Goal: Transaction & Acquisition: Purchase product/service

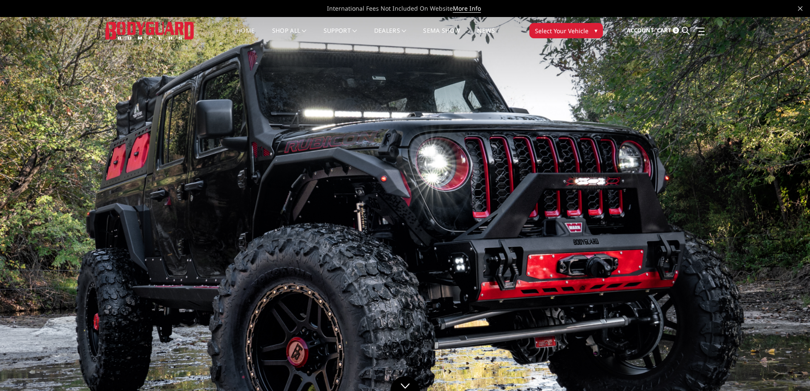
click at [597, 31] on span "▾" at bounding box center [596, 30] width 3 height 9
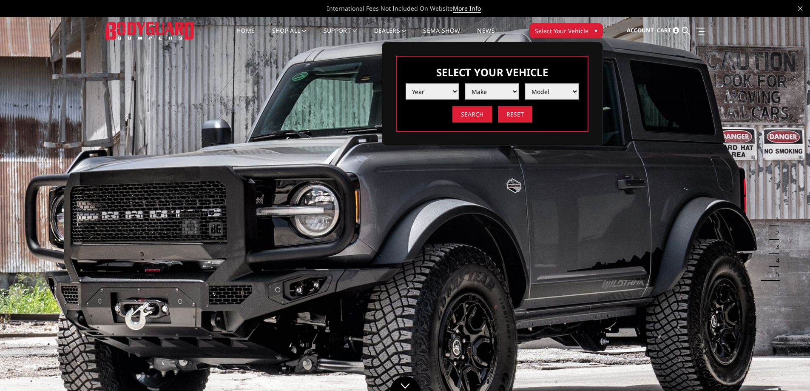
click at [450, 87] on select "Year 2025 2024 2023 2022 2021 2020 2019 2018 2017 2016 2015 2014 2013 2012 2011…" at bounding box center [433, 91] width 54 height 16
select select "yr_2020"
click at [406, 83] on select "Year 2025 2024 2023 2022 2021 2020 2019 2018 2017 2016 2015 2014 2013 2012 2011…" at bounding box center [433, 91] width 54 height 16
click at [491, 88] on select "Make Chevrolet Ford GMC Nissan Ram Toyota" at bounding box center [492, 91] width 54 height 16
select select "mk_gmc"
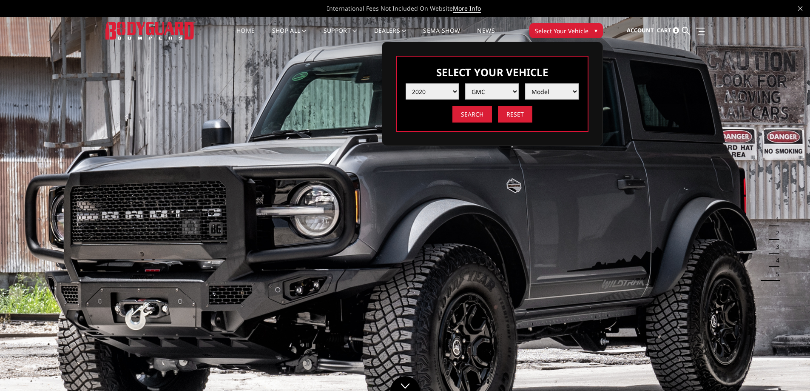
click at [465, 83] on select "Make Chevrolet Ford GMC Nissan Ram Toyota" at bounding box center [492, 91] width 54 height 16
click at [558, 90] on select "Model Canyon Sierra 1500 Sierra 2500 / 3500 Yukon 1500" at bounding box center [552, 91] width 54 height 16
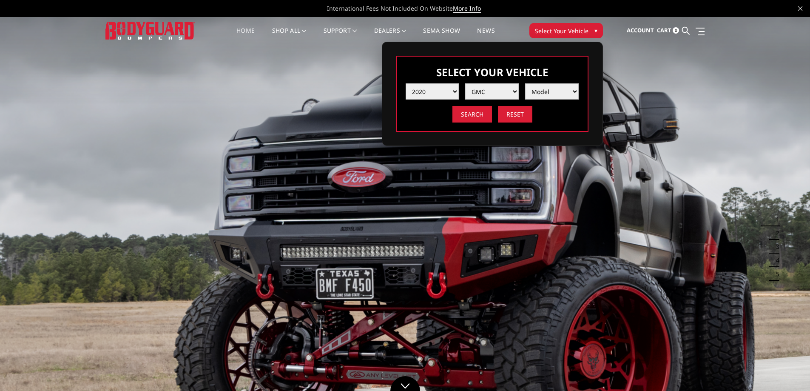
select select "md_sierra-2500-3500"
click at [525, 83] on select "Model Canyon Sierra 1500 Sierra 2500 / 3500 Yukon 1500" at bounding box center [552, 91] width 54 height 16
click at [584, 84] on div "Select Your Vehicle Year 2025 2024 2023 2022 2021 2020 2019 2018 2017 2016 2015…" at bounding box center [492, 94] width 192 height 76
click at [567, 88] on select "Model Canyon Sierra 1500 Sierra 2500 / 3500 Yukon 1500" at bounding box center [552, 91] width 54 height 16
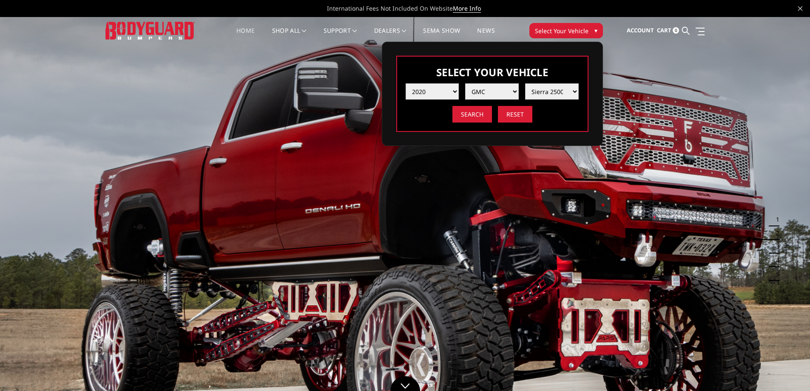
click at [525, 83] on select "Model Canyon Sierra 1500 Sierra 2500 / 3500 Yukon 1500" at bounding box center [552, 91] width 54 height 16
click at [470, 114] on input "Search" at bounding box center [473, 114] width 40 height 17
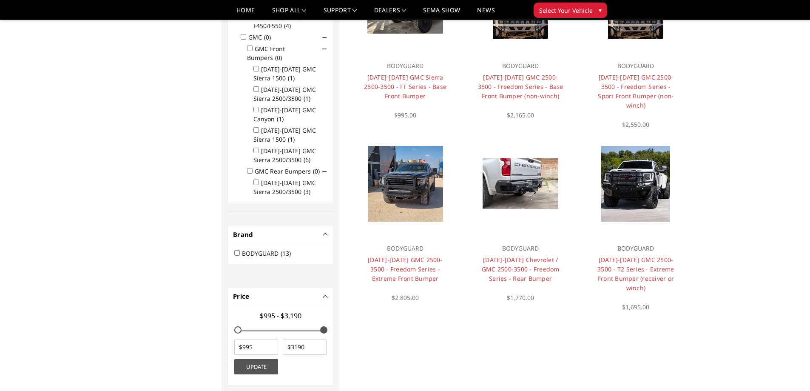
scroll to position [510, 0]
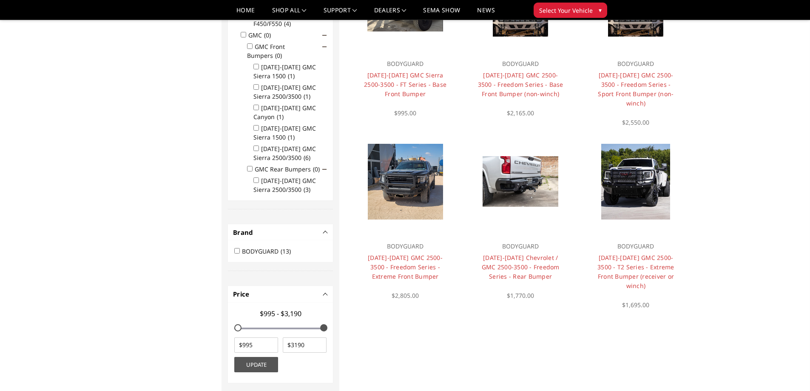
drag, startPoint x: 624, startPoint y: 272, endPoint x: 590, endPoint y: 338, distance: 74.2
drag, startPoint x: 590, startPoint y: 338, endPoint x: 558, endPoint y: 344, distance: 33.2
click at [553, 352] on div "Refine by No filters applied Category - Truck Products ARCHIVE (0) Truck Front …" at bounding box center [457, 77] width 471 height 1004
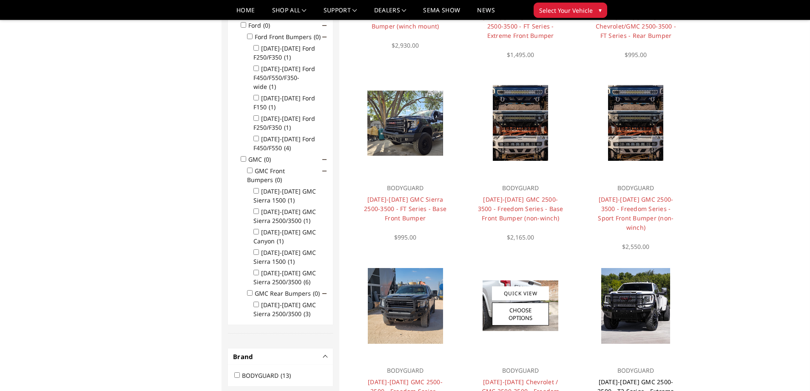
scroll to position [383, 0]
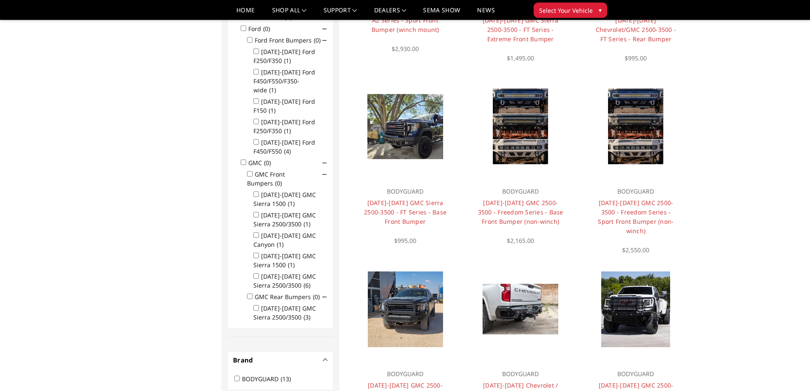
drag, startPoint x: 420, startPoint y: 201, endPoint x: 757, endPoint y: 210, distance: 337.8
drag, startPoint x: 757, startPoint y: 210, endPoint x: 740, endPoint y: 247, distance: 40.5
click at [740, 247] on div "Home 13 Product(s) for Year:2020, Make:GMC, Model:Sierra 2500 / 3500 Web Pages …" at bounding box center [405, 196] width 810 height 1103
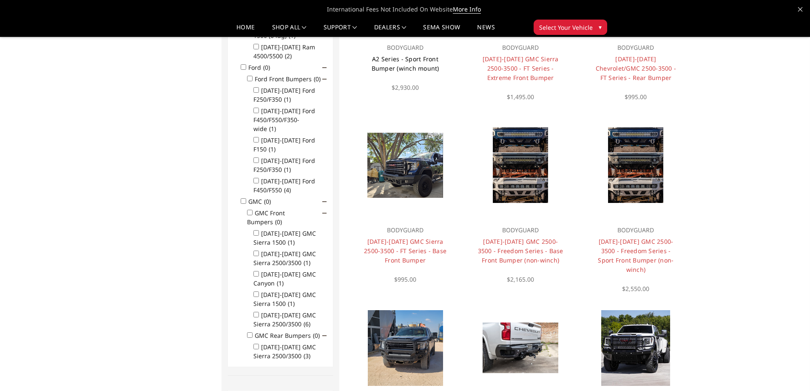
scroll to position [354, 0]
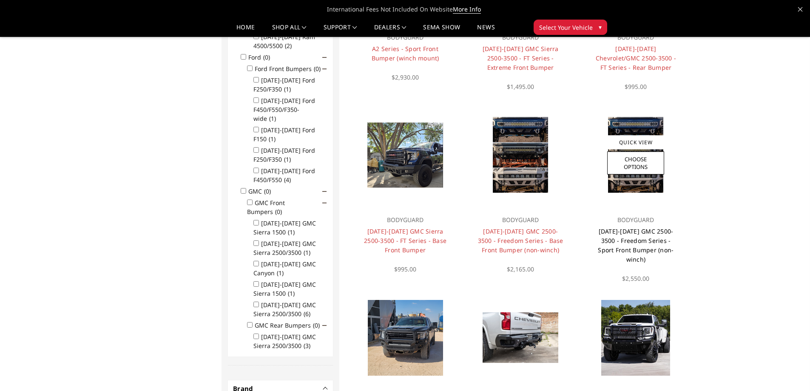
click at [664, 245] on link "2020-2023 GMC 2500-3500 - Freedom Series - Sport Front Bumper (non-winch)" at bounding box center [636, 245] width 76 height 36
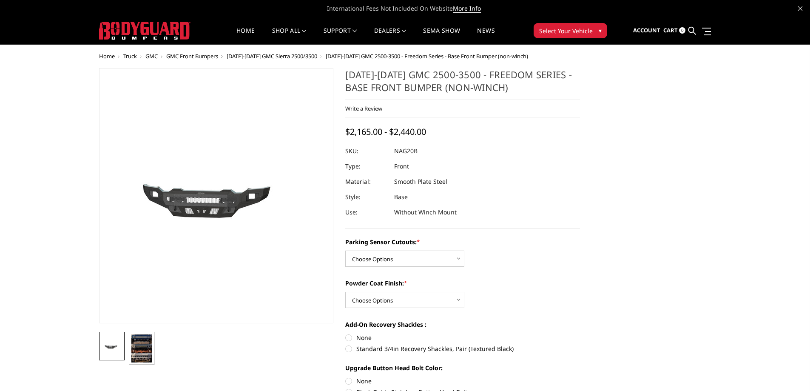
click at [144, 358] on img at bounding box center [141, 348] width 20 height 28
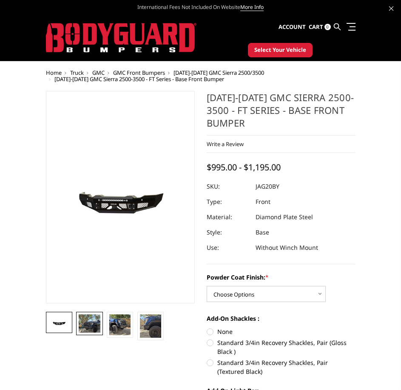
click at [94, 330] on img at bounding box center [89, 324] width 21 height 18
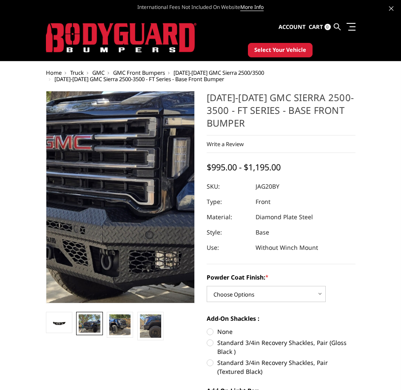
click at [107, 243] on img at bounding box center [156, 142] width 544 height 467
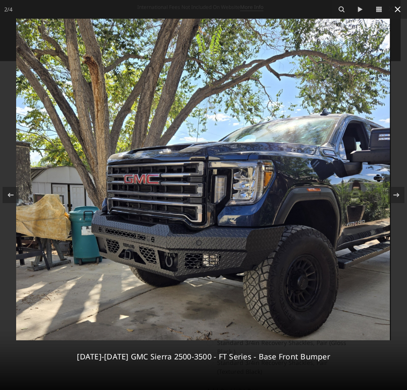
click at [396, 8] on icon at bounding box center [398, 9] width 10 height 10
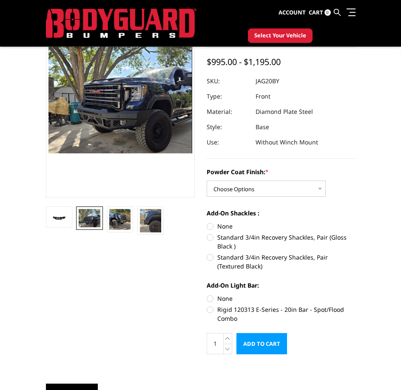
scroll to position [85, 0]
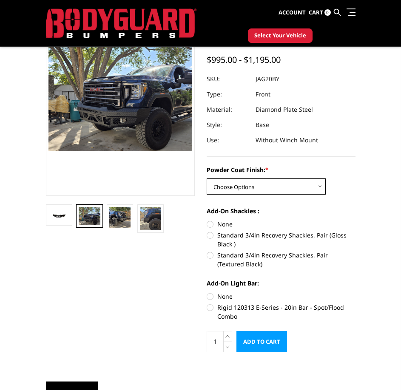
click at [298, 190] on select "Choose Options Bare Metal Gloss Black Powder Coat Textured Black Powder Coat" at bounding box center [266, 187] width 119 height 16
select select "3358"
click at [207, 179] on select "Choose Options Bare Metal Gloss Black Powder Coat Textured Black Powder Coat" at bounding box center [266, 187] width 119 height 16
click at [238, 310] on label "Rigid 120313 E-Series - 20in Bar - Spot/Flood Combo" at bounding box center [281, 312] width 149 height 18
click at [356, 293] on input "Rigid 120313 E-Series - 20in Bar - Spot/Flood Combo" at bounding box center [356, 292] width 0 height 0
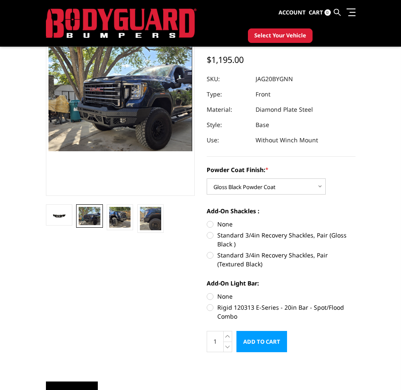
radio input "true"
click at [233, 239] on label "Standard 3/4in Recovery Shackles, Pair (Gloss Black )" at bounding box center [281, 240] width 149 height 18
click at [356, 220] on input "Standard 3/4in Recovery Shackles, Pair (Gloss Black )" at bounding box center [356, 220] width 0 height 0
radio input "true"
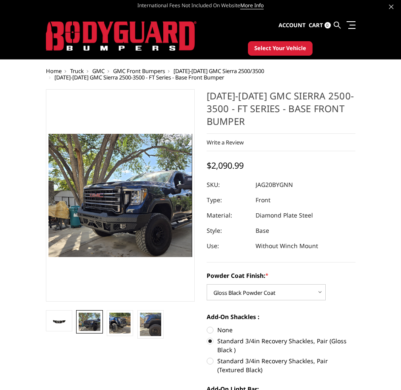
scroll to position [0, 0]
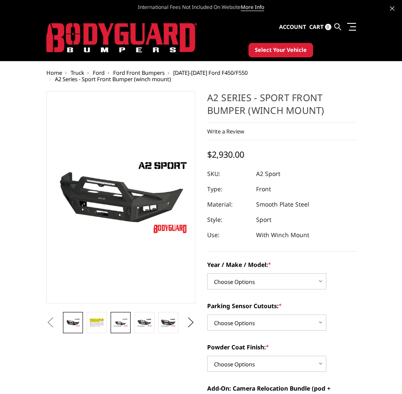
click at [117, 323] on img at bounding box center [120, 323] width 14 height 8
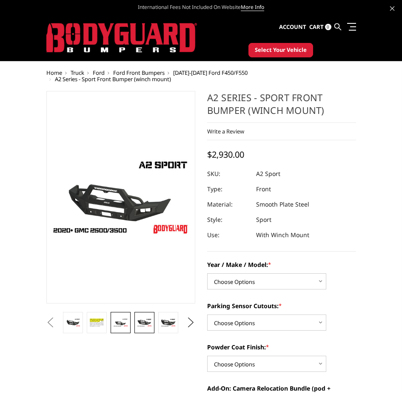
click at [135, 323] on link at bounding box center [144, 322] width 20 height 21
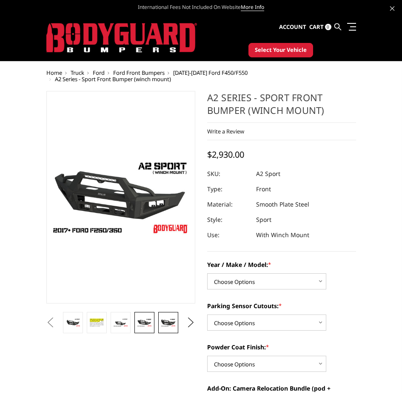
click at [170, 320] on img at bounding box center [168, 323] width 14 height 8
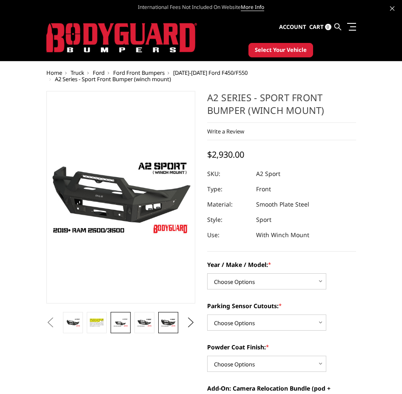
click at [117, 321] on img at bounding box center [120, 323] width 14 height 8
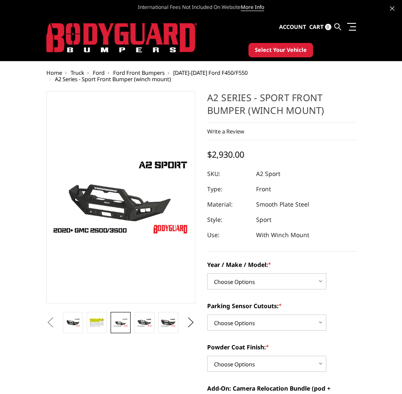
click at [57, 325] on button "Previous" at bounding box center [50, 322] width 13 height 13
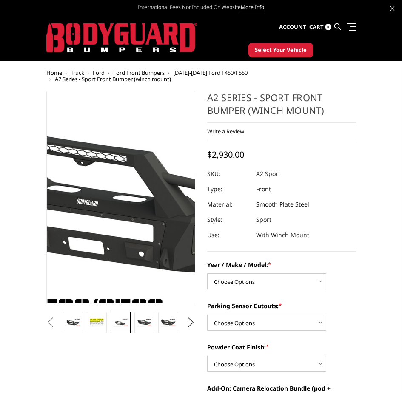
click at [113, 233] on img at bounding box center [141, 182] width 544 height 306
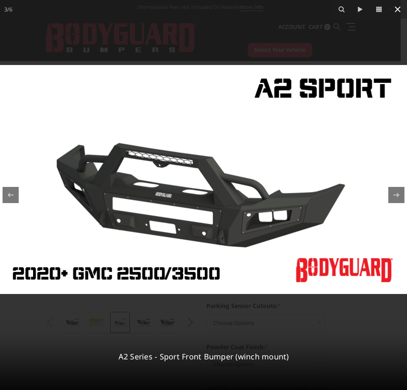
click at [398, 11] on icon at bounding box center [398, 9] width 10 height 10
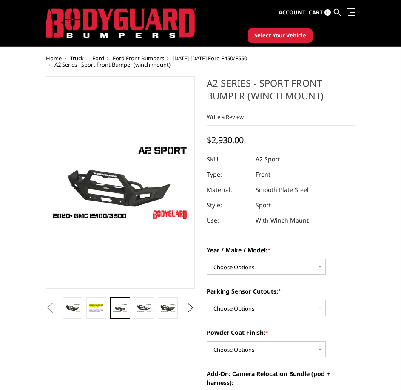
scroll to position [57, 0]
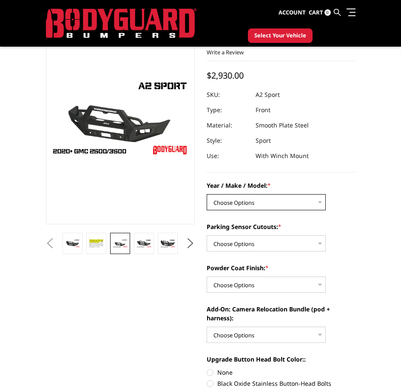
click at [314, 202] on select "Choose Options Chevrolet 20-23 2500 / 3500 Ford 17-22 F250 / F350 Ford 17-22 F4…" at bounding box center [266, 202] width 119 height 16
select select "1352"
click at [207, 194] on select "Choose Options Chevrolet 20-23 2500 / 3500 Ford 17-22 F250 / F350 Ford 17-22 F4…" at bounding box center [266, 202] width 119 height 16
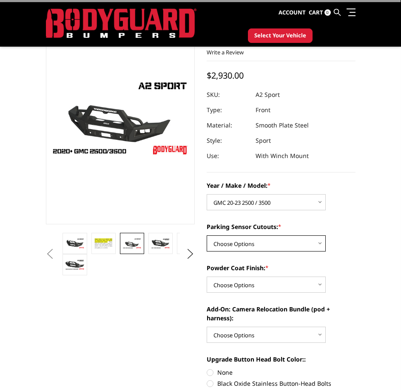
click at [319, 241] on select "Choose Options Yes - I have front parking sensors No - I do NOT have parking se…" at bounding box center [266, 244] width 119 height 16
select select "540"
click at [207, 236] on select "Choose Options Yes - I have front parking sensors No - I do NOT have parking se…" at bounding box center [266, 244] width 119 height 16
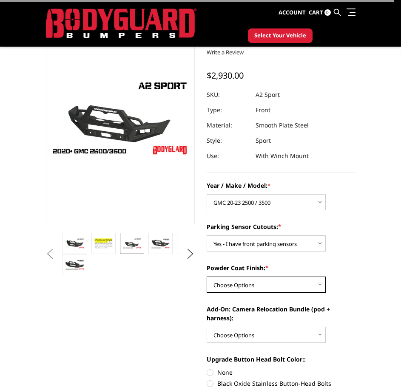
click at [318, 287] on select "Choose Options Bare metal (included) Texture Black Powder Coat" at bounding box center [266, 285] width 119 height 16
select select "518"
click at [207, 277] on select "Choose Options Bare metal (included) Texture Black Powder Coat" at bounding box center [266, 285] width 119 height 16
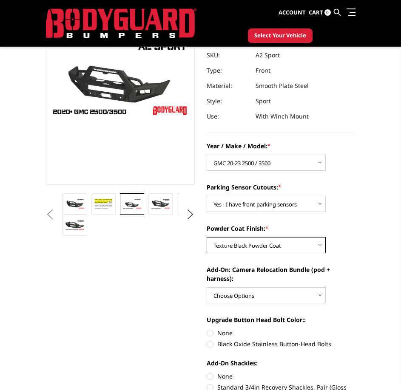
scroll to position [114, 0]
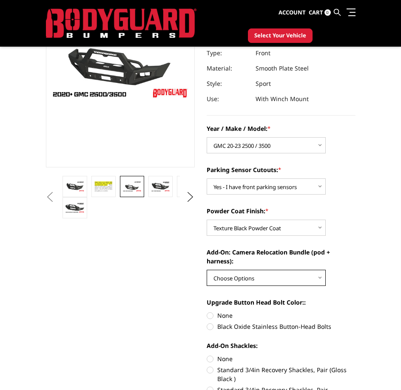
click at [316, 277] on select "Choose Options WITH front camera relocation harness + pod mount WITHOUT front c…" at bounding box center [266, 278] width 119 height 16
select select "1699"
click at [207, 270] on select "Choose Options WITH front camera relocation harness + pod mount WITHOUT front c…" at bounding box center [266, 278] width 119 height 16
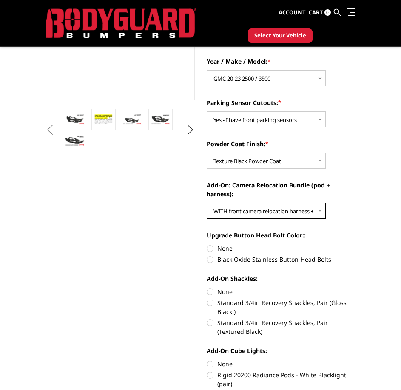
scroll to position [184, 0]
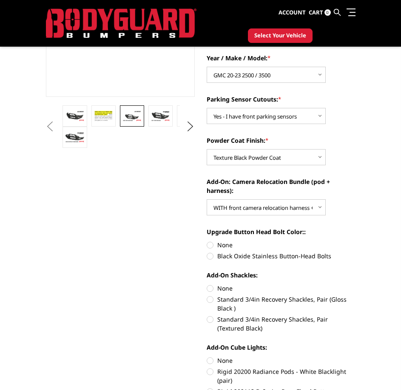
click at [225, 247] on label "None" at bounding box center [281, 245] width 149 height 9
click at [207, 241] on input "None" at bounding box center [207, 241] width 0 height 0
radio input "true"
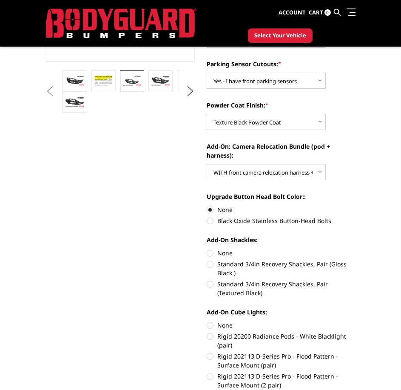
scroll to position [227, 0]
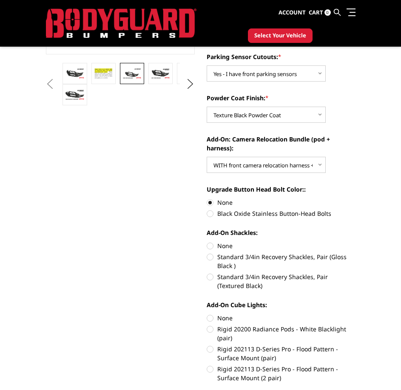
click at [220, 247] on label "None" at bounding box center [281, 246] width 149 height 9
click at [207, 242] on input "None" at bounding box center [207, 242] width 0 height 0
radio input "true"
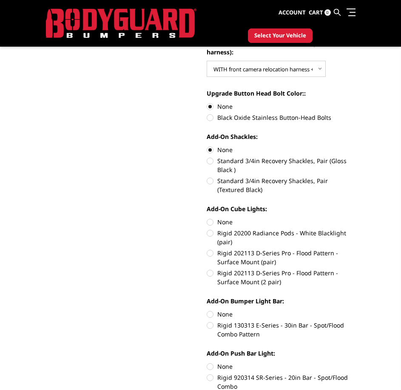
scroll to position [326, 0]
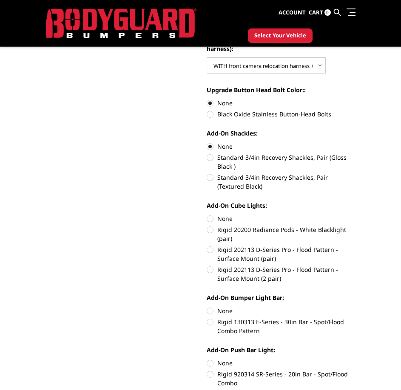
click at [274, 248] on label "Rigid 202113 D-Series Pro - Flood Pattern - Surface Mount (pair)" at bounding box center [281, 254] width 149 height 18
click at [356, 226] on input "Rigid 202113 D-Series Pro - Flood Pattern - Surface Mount (pair)" at bounding box center [356, 225] width 0 height 0
radio input "true"
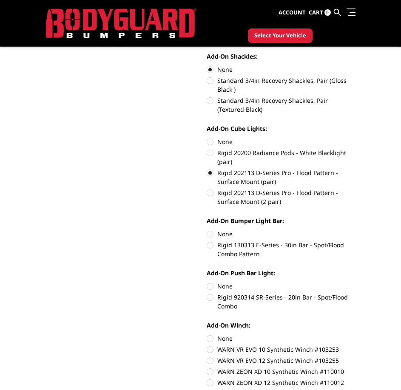
scroll to position [411, 0]
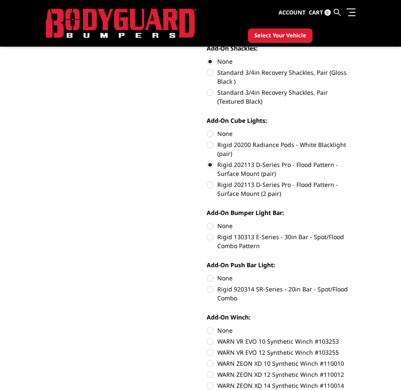
click at [299, 238] on label "Rigid 130313 E-Series - 30in Bar - Spot/Flood Combo Pattern" at bounding box center [281, 242] width 149 height 18
click at [356, 222] on input "Rigid 130313 E-Series - 30in Bar - Spot/Flood Combo Pattern" at bounding box center [356, 222] width 0 height 0
radio input "true"
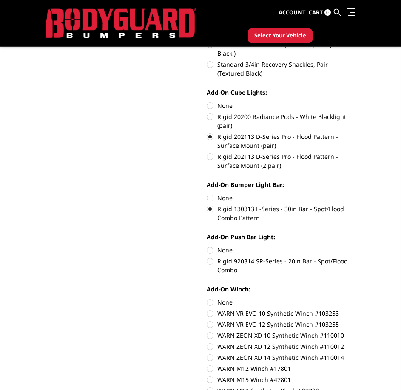
click at [307, 263] on label "Rigid 920314 SR-Series - 20in Bar - Spot/Flood Combo" at bounding box center [281, 266] width 149 height 18
click at [356, 246] on input "Rigid 920314 SR-Series - 20in Bar - Spot/Flood Combo" at bounding box center [356, 246] width 0 height 0
radio input "true"
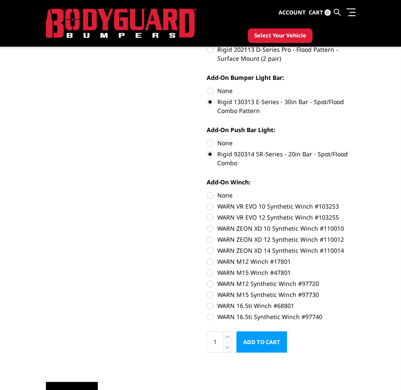
scroll to position [553, 0]
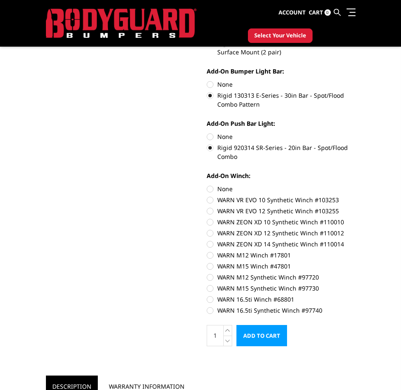
click at [225, 191] on label "None" at bounding box center [281, 189] width 149 height 9
click at [207, 185] on input "None" at bounding box center [207, 185] width 0 height 0
radio input "true"
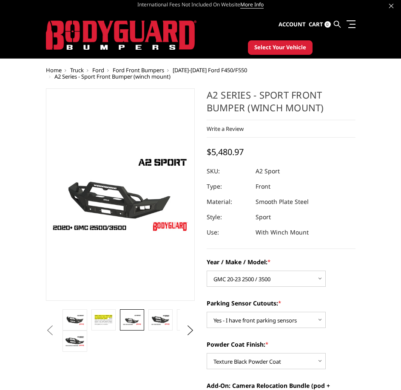
scroll to position [0, 0]
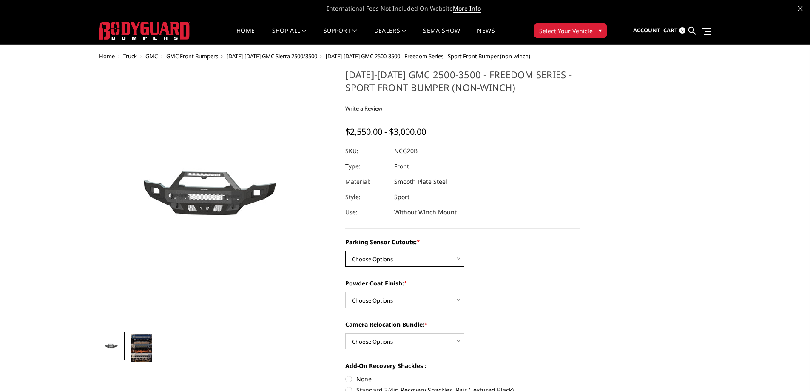
click at [456, 258] on select "Choose Options No - Without Parking Sensor Cutouts Yes - With Parking Sensor Cu…" at bounding box center [404, 259] width 119 height 16
select select "2864"
click at [345, 251] on select "Choose Options No - Without Parking Sensor Cutouts Yes - With Parking Sensor Cu…" at bounding box center [404, 259] width 119 height 16
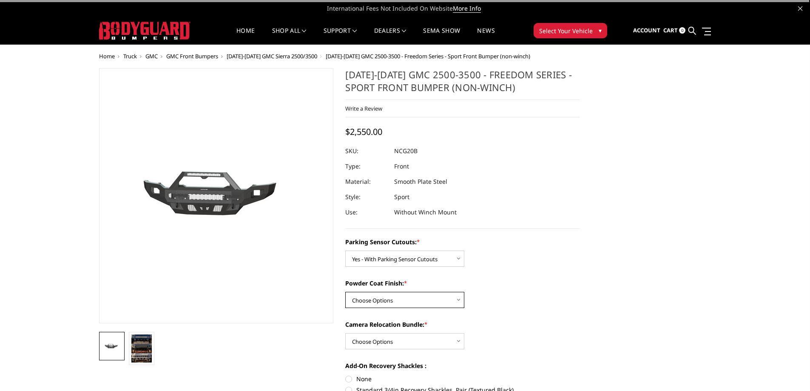
click at [456, 301] on select "Choose Options Bare Metal Texture Black Powder Coat" at bounding box center [404, 300] width 119 height 16
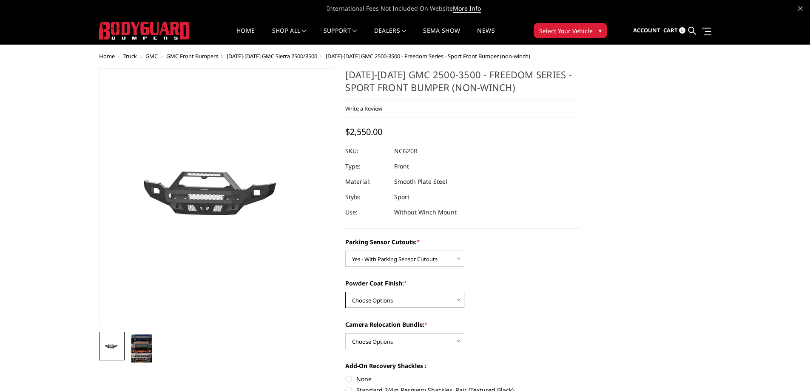
select select "2866"
click at [345, 292] on select "Choose Options Bare Metal Texture Black Powder Coat" at bounding box center [404, 300] width 119 height 16
click at [459, 340] on select "Choose Options WITH Camera Relocation Bundle WITHOUT Camera Relocation Bundle" at bounding box center [404, 341] width 119 height 16
select select "2867"
click at [345, 333] on select "Choose Options WITH Camera Relocation Bundle WITHOUT Camera Relocation Bundle" at bounding box center [404, 341] width 119 height 16
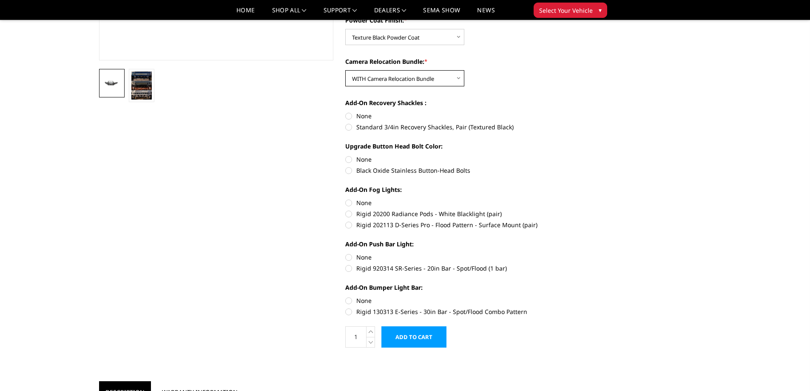
scroll to position [241, 0]
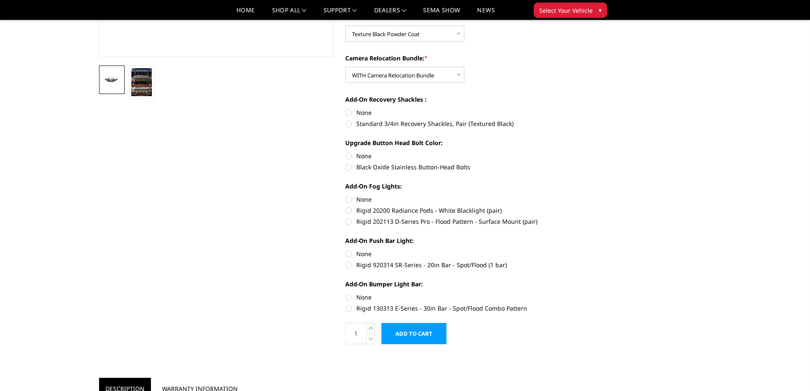
click at [350, 265] on label "Rigid 920314 SR-Series - 20in Bar - Spot/Flood (1 bar)" at bounding box center [462, 264] width 235 height 9
click at [580, 250] on input "Rigid 920314 SR-Series - 20in Bar - Spot/Flood (1 bar)" at bounding box center [580, 249] width 0 height 0
radio input "true"
click at [349, 310] on label "Rigid 130313 E-Series - 30in Bar - Spot/Flood Combo Pattern" at bounding box center [462, 308] width 235 height 9
click at [580, 293] on input "Rigid 130313 E-Series - 30in Bar - Spot/Flood Combo Pattern" at bounding box center [580, 293] width 0 height 0
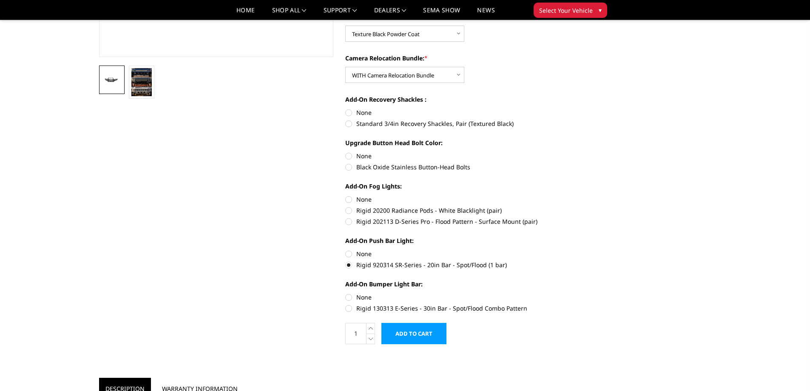
radio input "true"
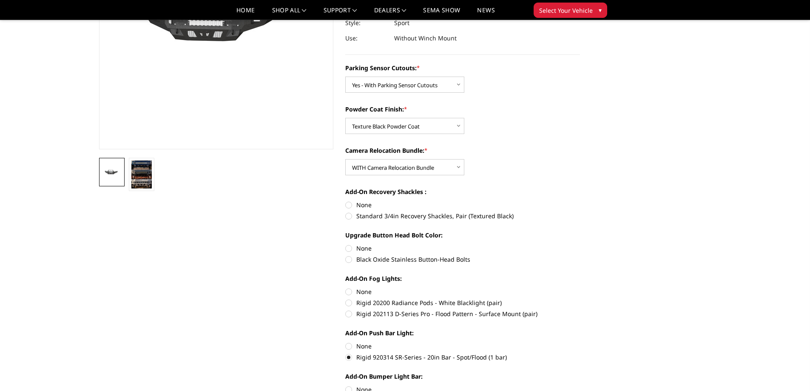
scroll to position [227, 0]
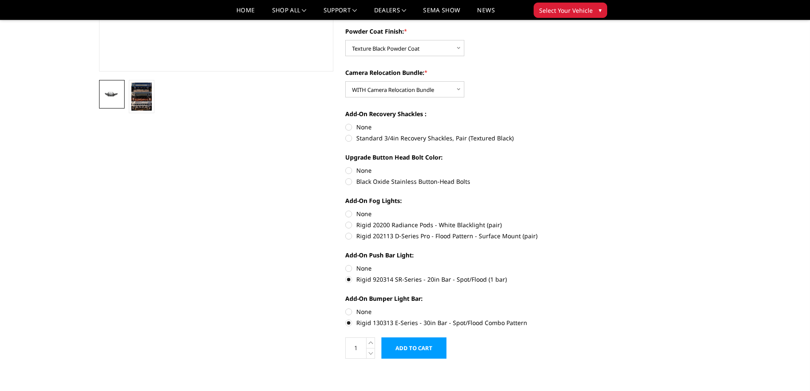
click at [348, 236] on label "Rigid 202113 D-Series Pro - Flood Pattern - Surface Mount (pair)" at bounding box center [462, 235] width 235 height 9
click at [580, 221] on input "Rigid 202113 D-Series Pro - Flood Pattern - Surface Mount (pair)" at bounding box center [580, 220] width 0 height 0
radio input "true"
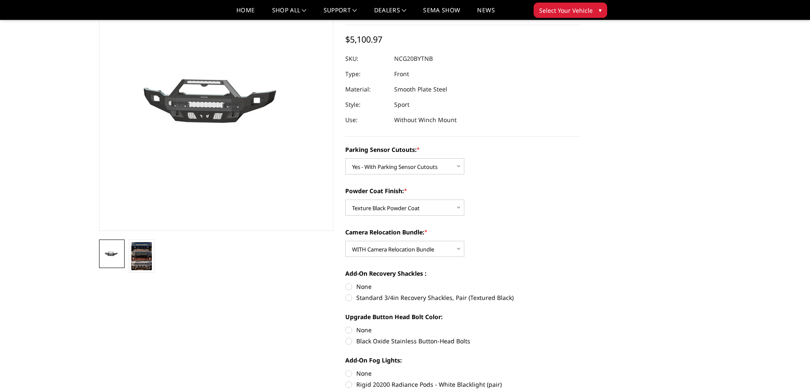
scroll to position [71, 0]
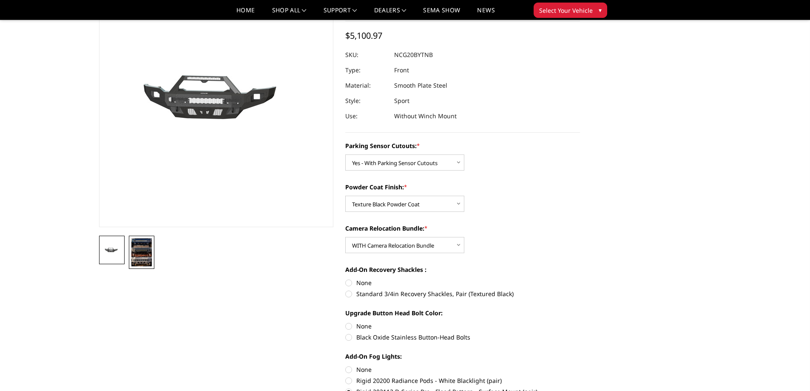
click at [143, 250] on img at bounding box center [141, 252] width 20 height 28
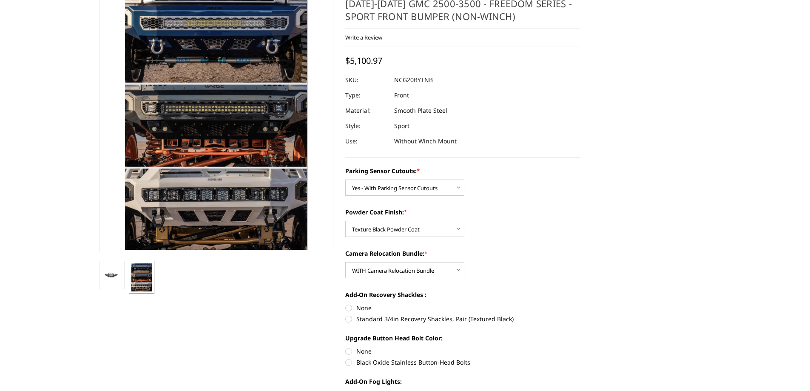
scroll to position [0, 0]
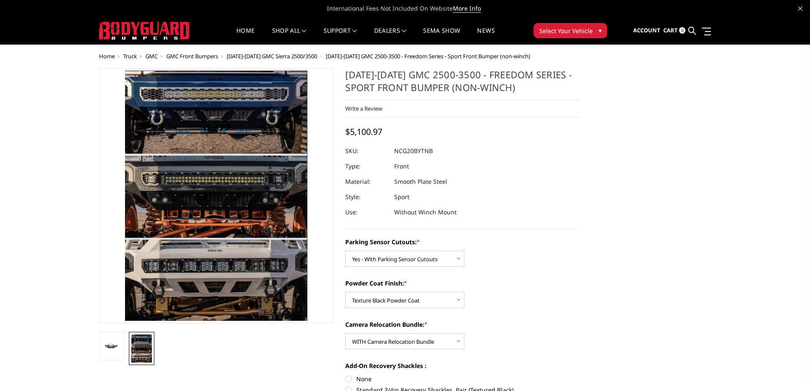
click at [238, 205] on img at bounding box center [216, 196] width 182 height 250
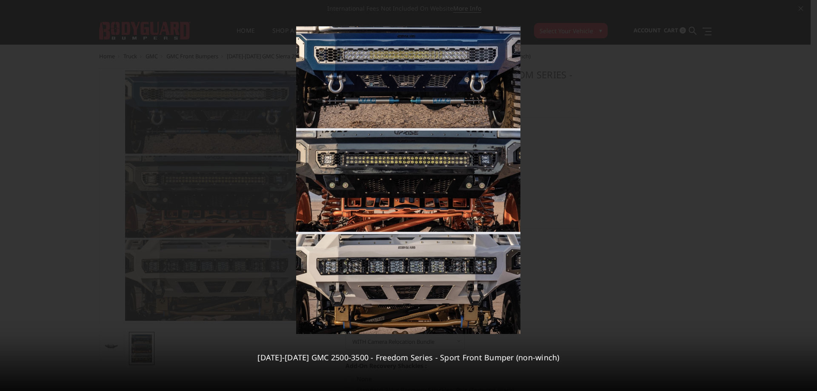
click at [635, 189] on div at bounding box center [408, 195] width 817 height 391
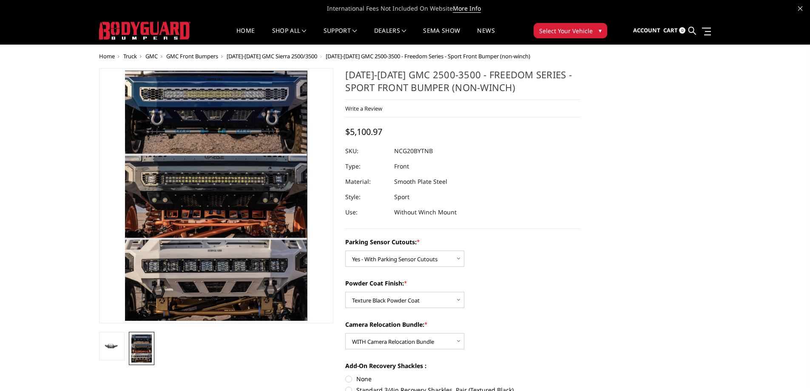
scroll to position [14, 0]
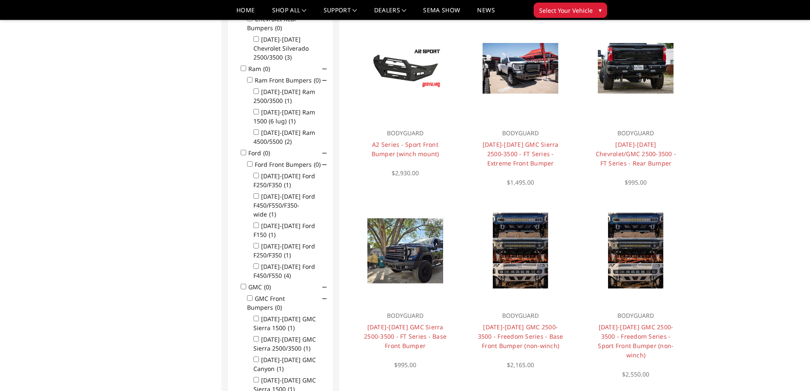
scroll to position [255, 0]
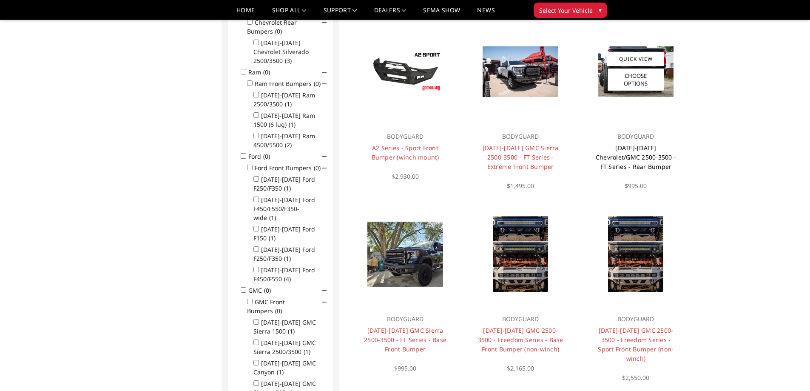
click at [638, 151] on link "2020-2026 Chevrolet/GMC 2500-3500 - FT Series - Rear Bumper" at bounding box center [636, 157] width 80 height 27
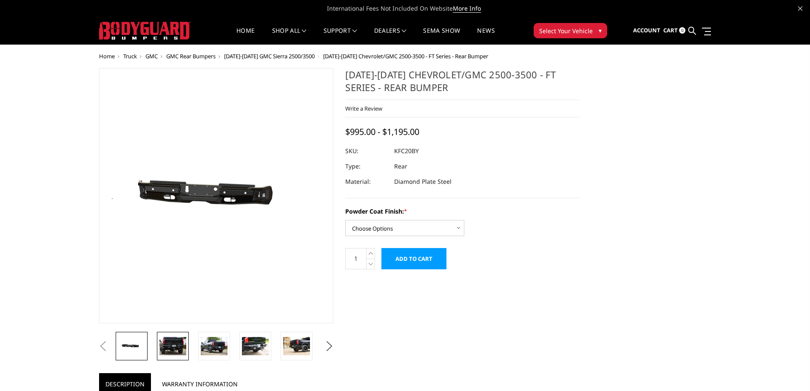
click at [179, 346] on img at bounding box center [172, 346] width 27 height 18
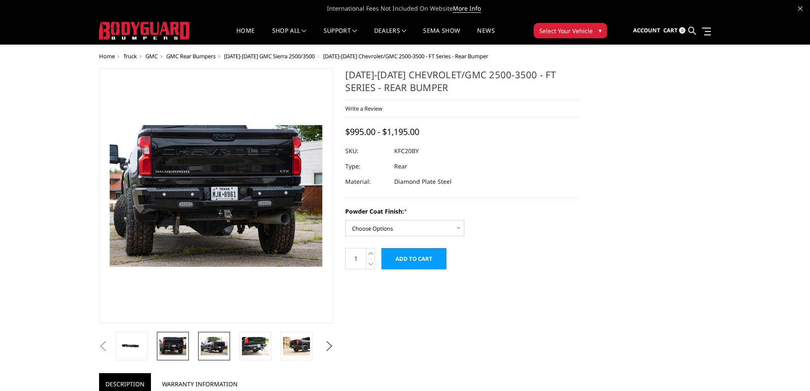
click at [219, 346] on img at bounding box center [214, 346] width 27 height 18
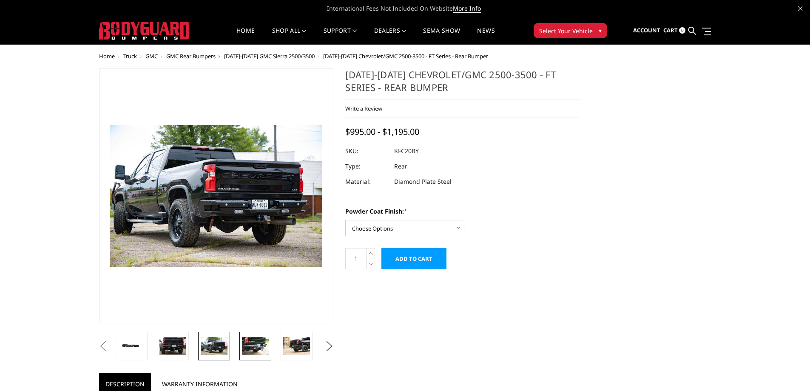
click at [246, 352] on img at bounding box center [255, 346] width 27 height 18
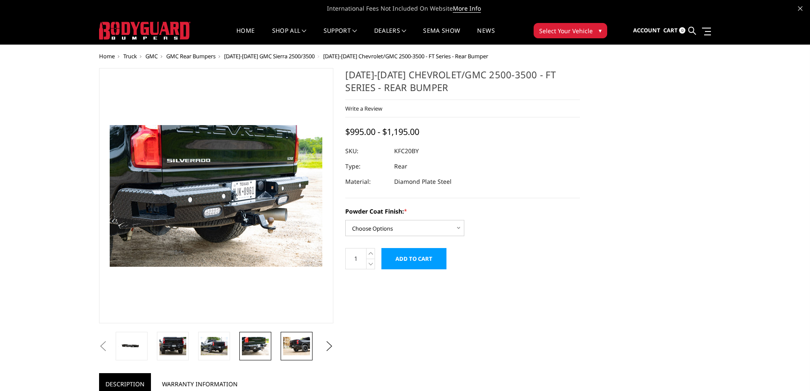
click at [291, 355] on link at bounding box center [297, 346] width 32 height 28
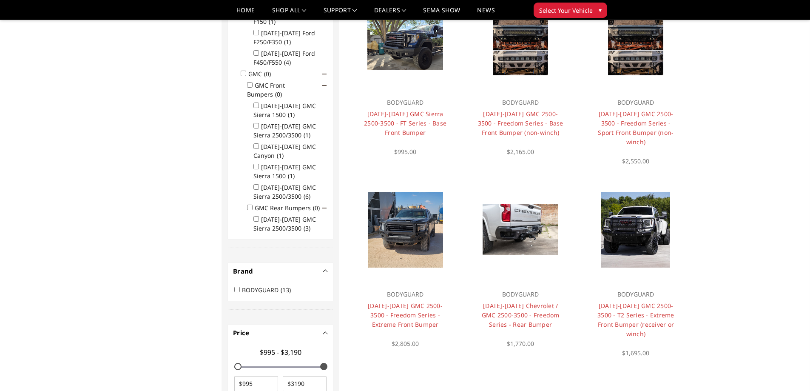
scroll to position [479, 0]
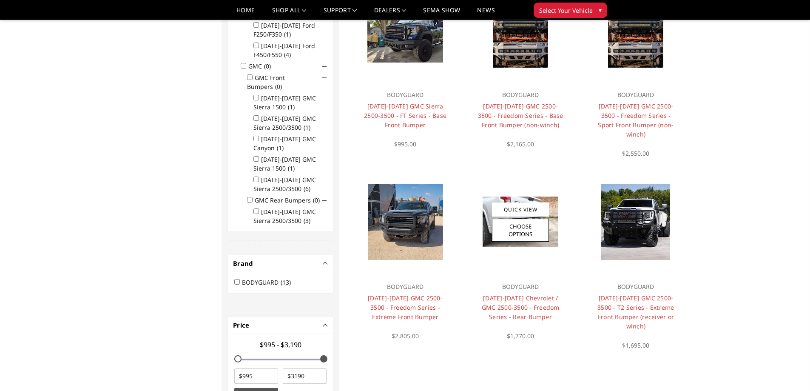
click at [529, 293] on h4 "[DATE]-[DATE] Chevrolet / GMC 2500-3500 - Freedom Series - Rear Bumper" at bounding box center [520, 307] width 85 height 28
click at [527, 294] on link "[DATE]-[DATE] Chevrolet / GMC 2500-3500 - Freedom Series - Rear Bumper" at bounding box center [521, 307] width 78 height 27
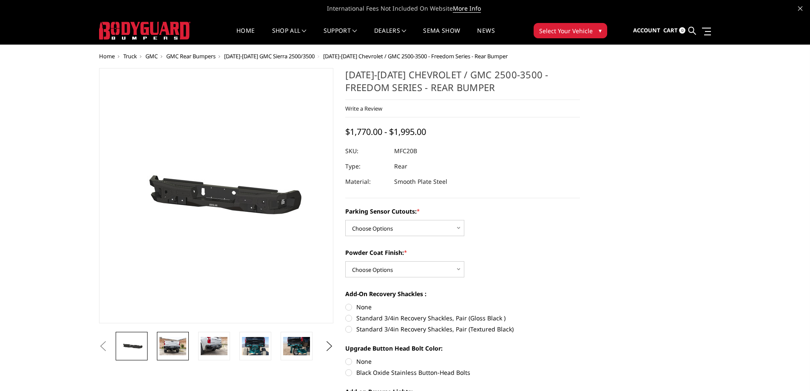
click at [176, 346] on img at bounding box center [172, 346] width 27 height 18
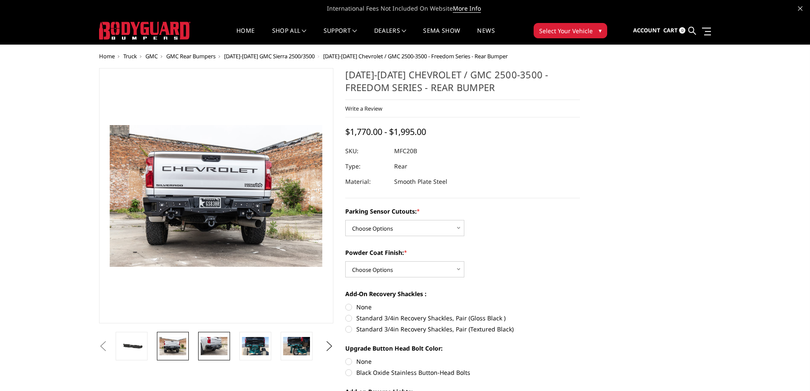
click at [216, 348] on img at bounding box center [214, 346] width 27 height 18
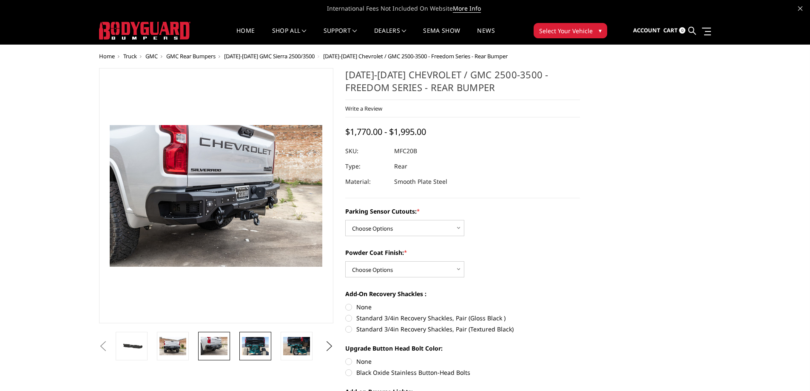
click at [263, 350] on img at bounding box center [255, 346] width 27 height 18
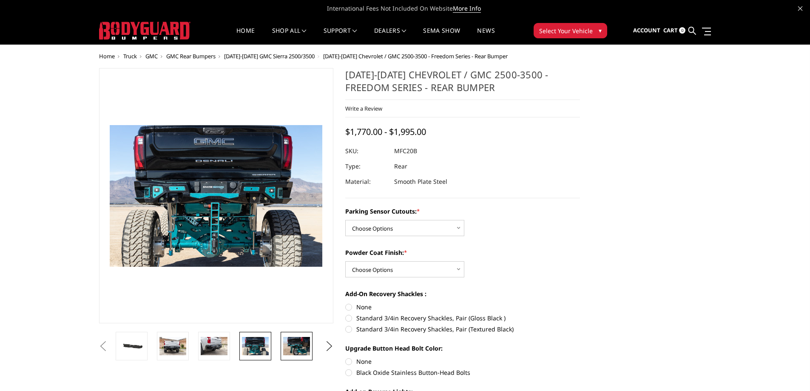
click at [299, 349] on img at bounding box center [296, 346] width 27 height 18
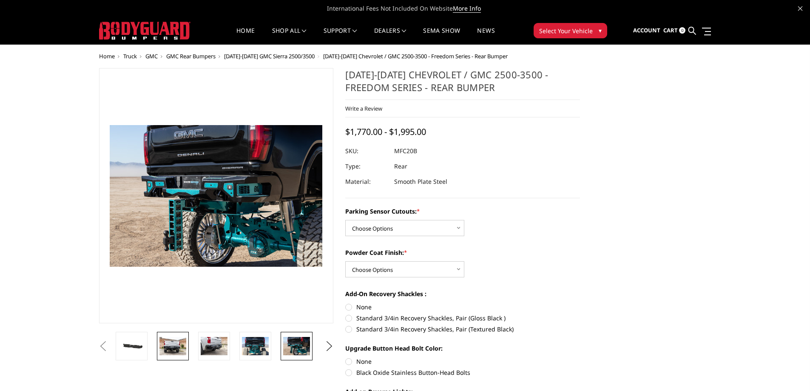
click at [163, 343] on img at bounding box center [172, 346] width 27 height 18
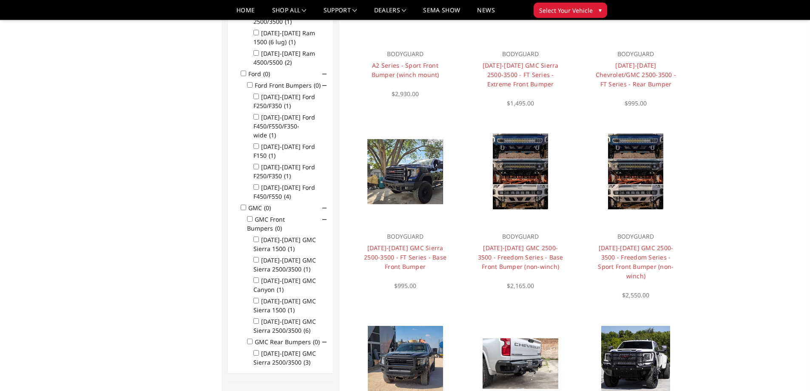
scroll to position [333, 0]
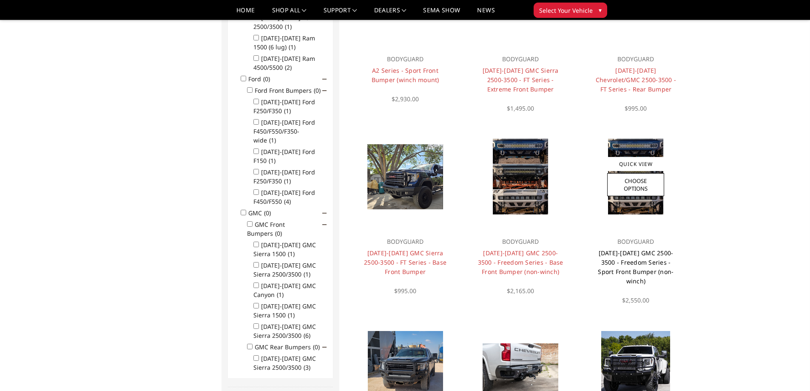
click at [627, 260] on link "2020-2023 GMC 2500-3500 - Freedom Series - Sport Front Bumper (non-winch)" at bounding box center [636, 267] width 76 height 36
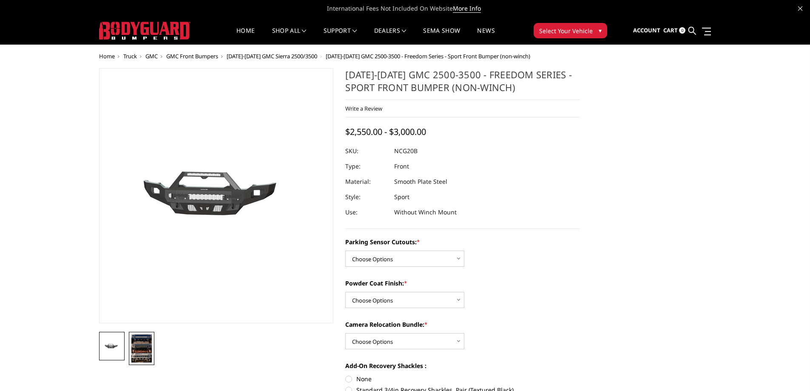
click at [141, 353] on img at bounding box center [141, 348] width 20 height 28
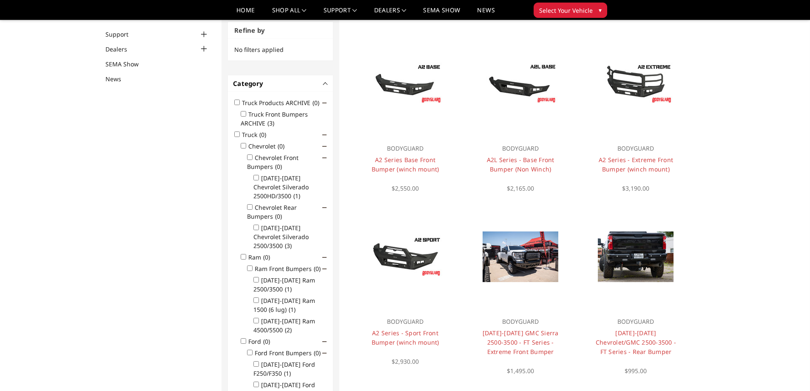
scroll to position [40, 0]
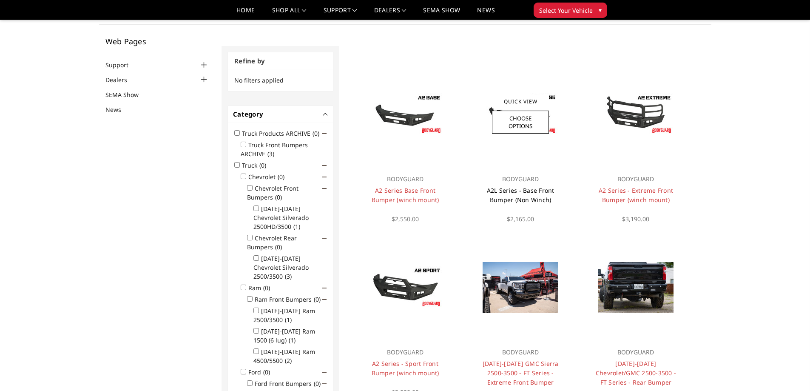
click at [535, 193] on link "A2L Series - Base Front Bumper (Non Winch)" at bounding box center [521, 194] width 68 height 17
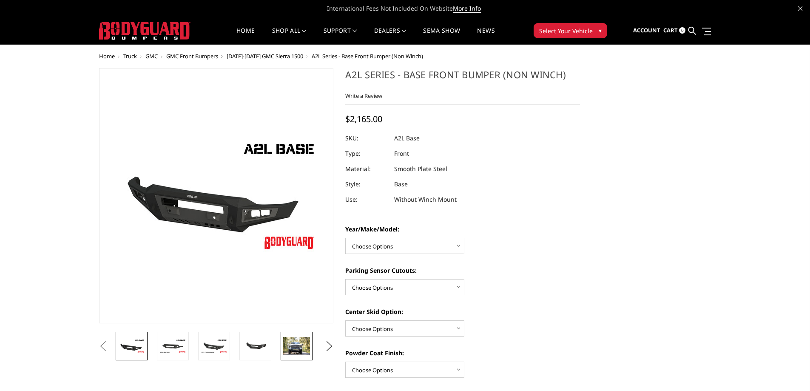
click at [303, 346] on img at bounding box center [296, 346] width 27 height 18
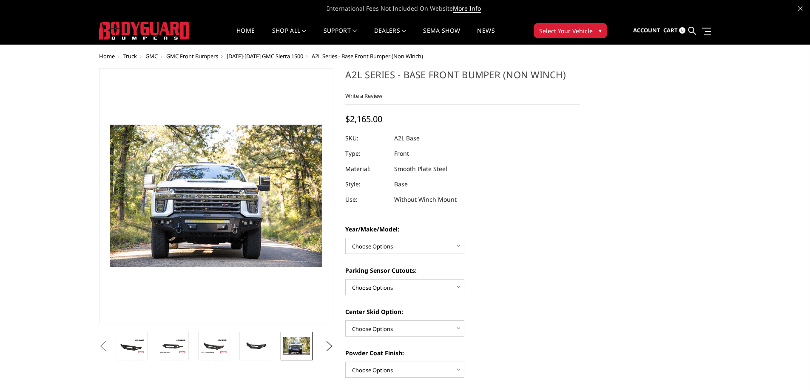
click at [110, 345] on button "Previous" at bounding box center [103, 346] width 13 height 13
click at [135, 346] on img at bounding box center [131, 346] width 27 height 15
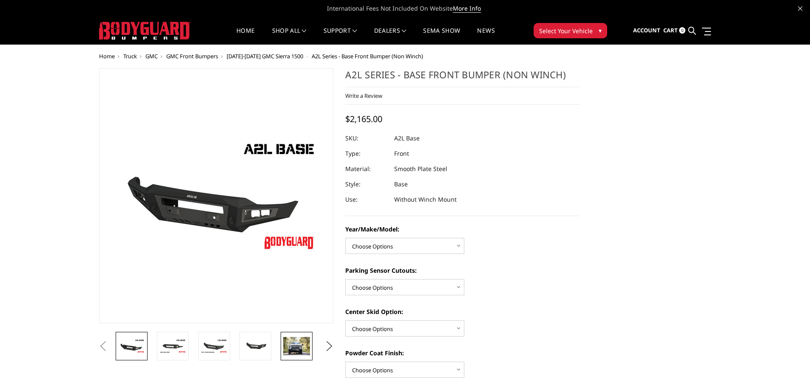
click at [292, 342] on img at bounding box center [296, 346] width 27 height 18
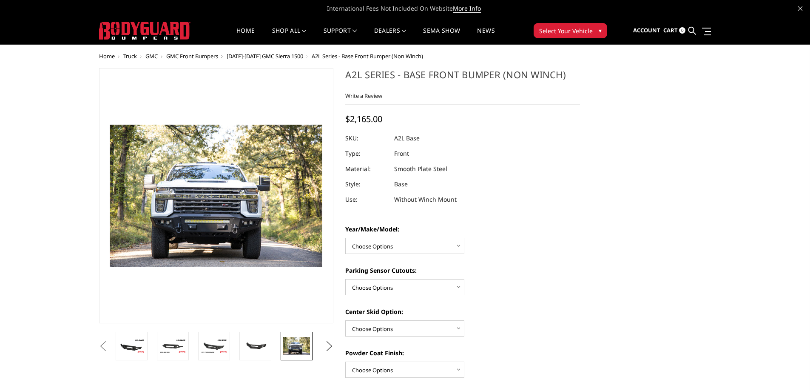
click at [331, 347] on button "Next" at bounding box center [329, 346] width 13 height 13
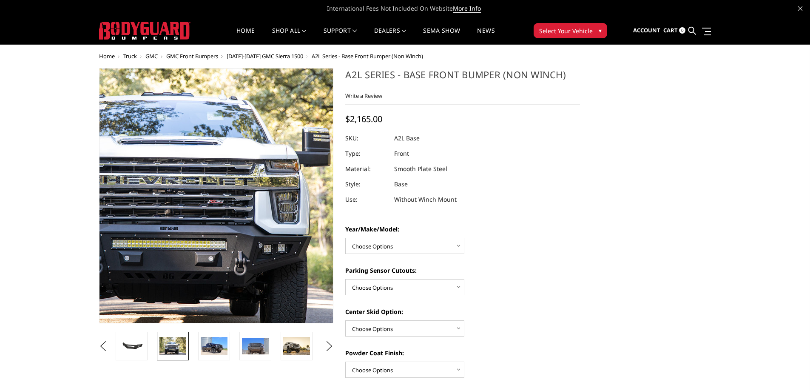
click at [235, 237] on img at bounding box center [192, 178] width 544 height 363
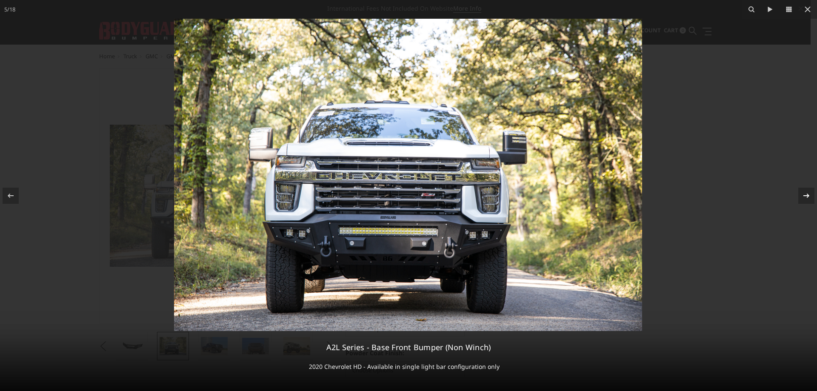
click at [806, 196] on icon at bounding box center [806, 195] width 6 height 4
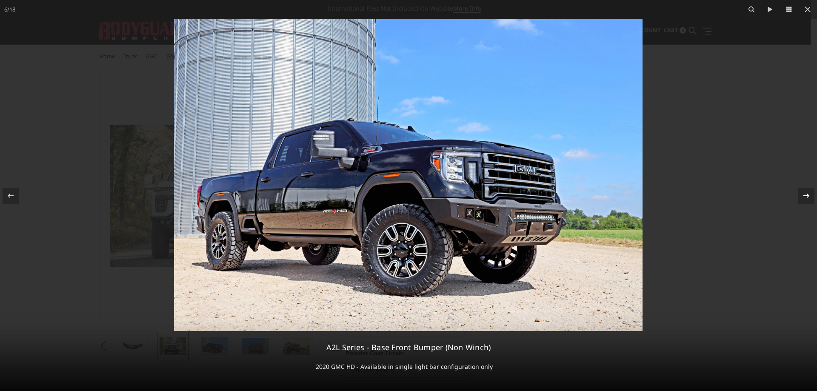
click at [806, 196] on div "6 / 18 A2L Series - Base Front Bumper (Non Winch) 2020 GMC HD - Available in si…" at bounding box center [408, 195] width 817 height 391
click at [806, 196] on icon at bounding box center [806, 195] width 6 height 4
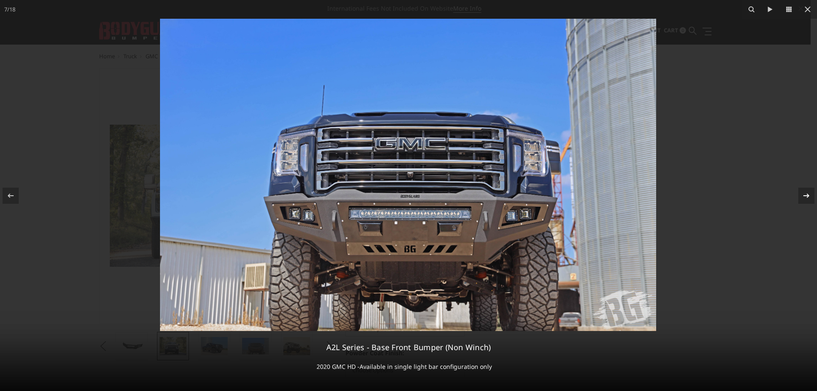
click at [806, 196] on div "7 / 18 A2L Series - Base Front Bumper (Non Winch) 2020 GMC HD -Available in sin…" at bounding box center [408, 195] width 817 height 391
click at [806, 196] on icon at bounding box center [806, 195] width 6 height 4
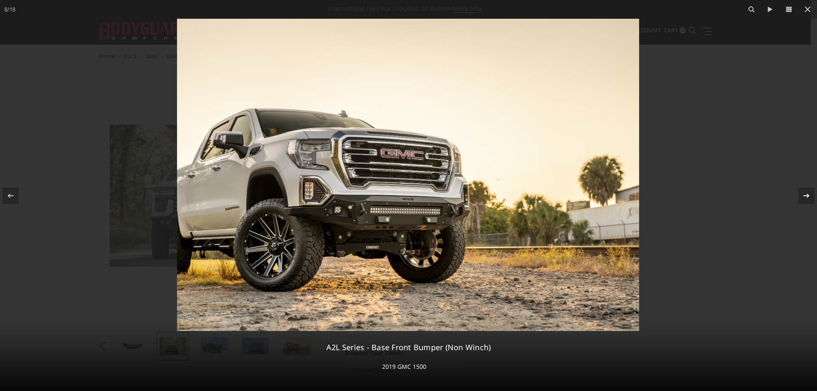
click at [806, 196] on div "8 / 18 A2L Series - Base Front Bumper (Non Winch) 2019 GMC 1500" at bounding box center [408, 195] width 817 height 391
click at [802, 7] on icon at bounding box center [807, 9] width 10 height 10
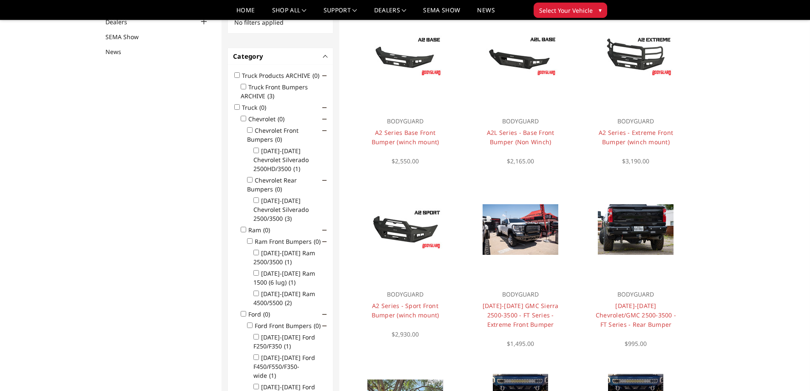
scroll to position [111, 0]
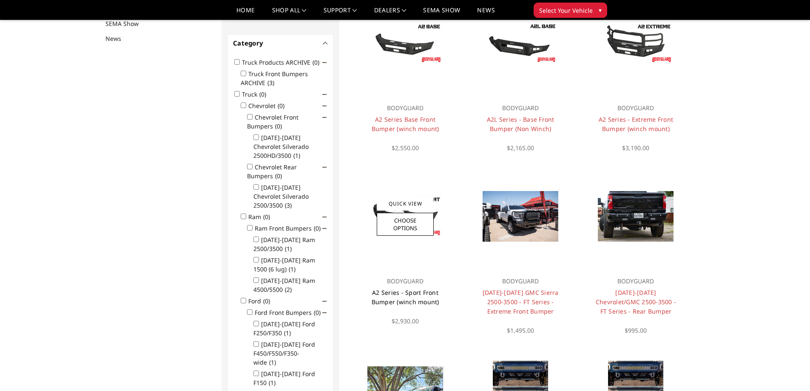
click at [401, 301] on link "A2 Series - Sport Front Bumper (winch mount)" at bounding box center [406, 296] width 68 height 17
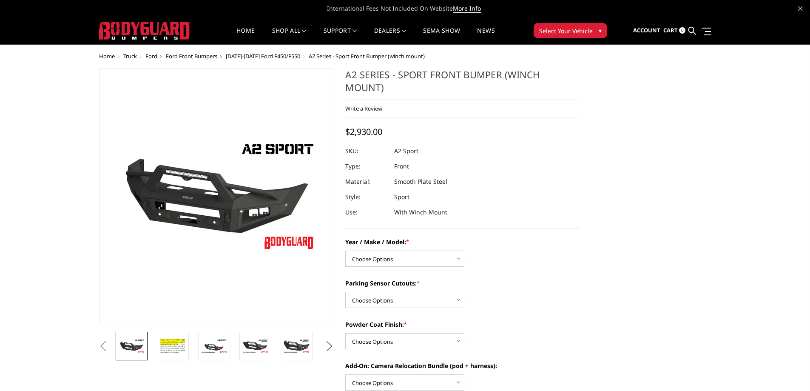
click at [326, 345] on button "Next" at bounding box center [329, 346] width 13 height 13
click at [328, 345] on button "Next" at bounding box center [329, 346] width 13 height 13
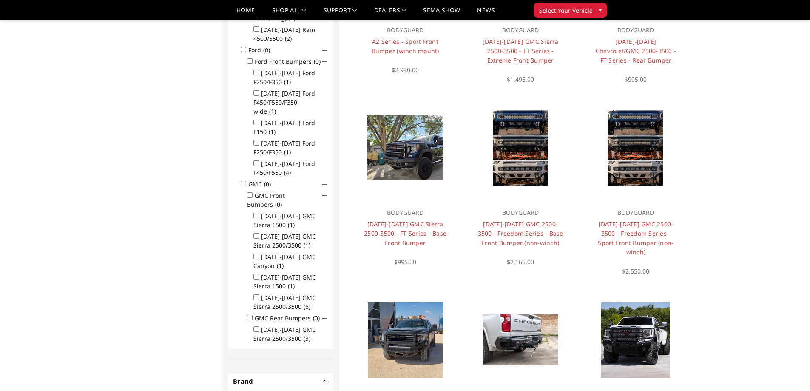
scroll to position [364, 0]
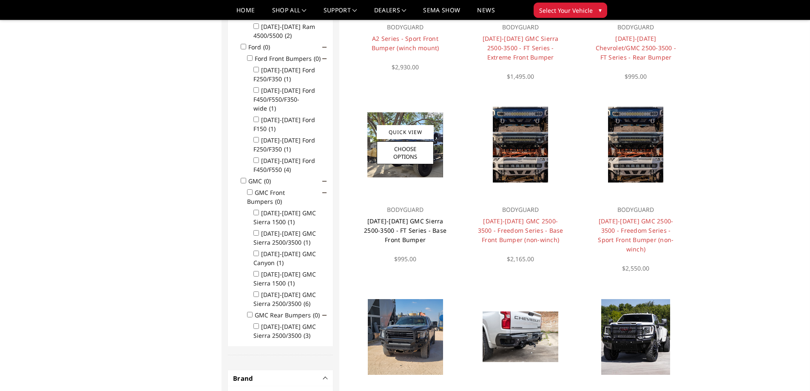
click at [403, 233] on link "[DATE]-[DATE] GMC Sierra 2500-3500 - FT Series - Base Front Bumper" at bounding box center [405, 230] width 83 height 27
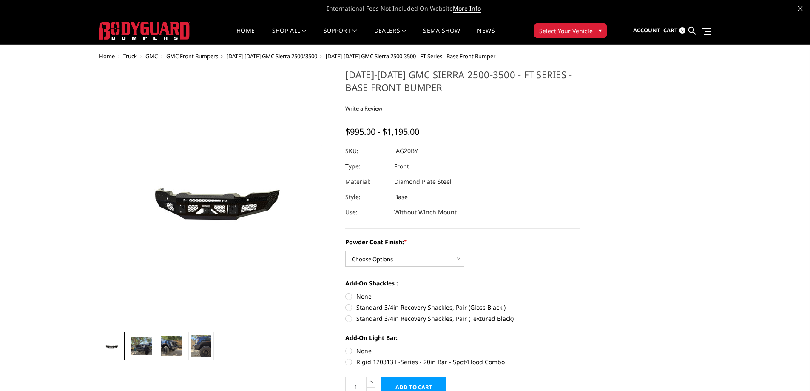
click at [143, 345] on img at bounding box center [141, 345] width 20 height 17
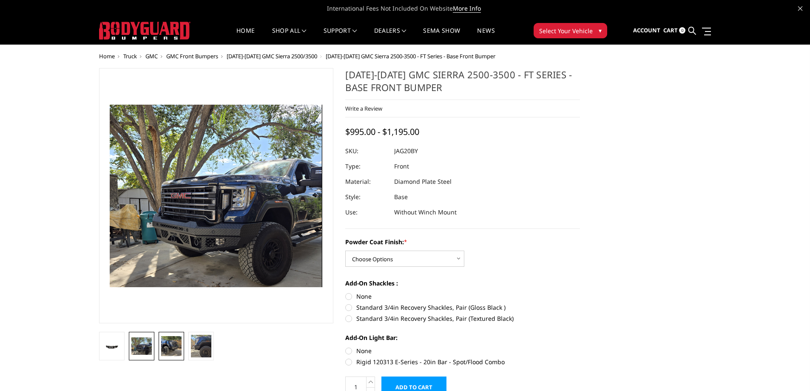
click at [170, 346] on img at bounding box center [171, 346] width 20 height 20
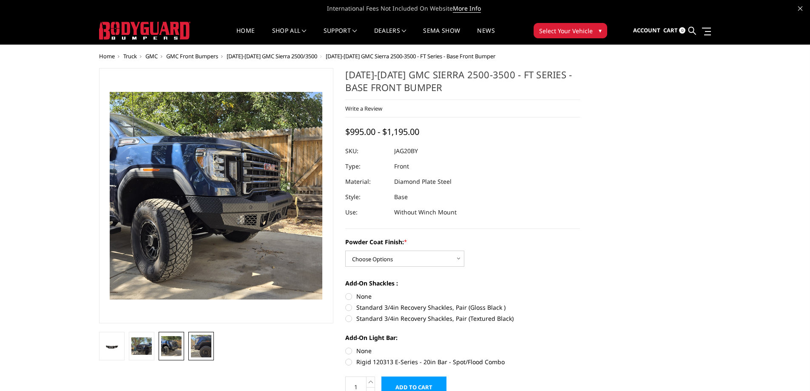
click at [194, 345] on img at bounding box center [201, 346] width 20 height 23
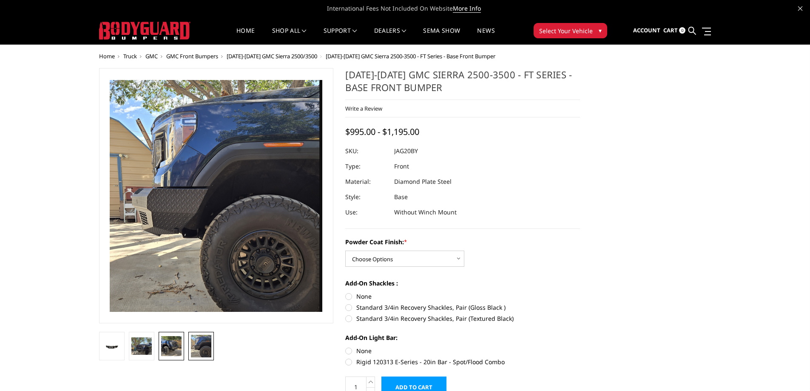
click at [177, 346] on img at bounding box center [171, 346] width 20 height 20
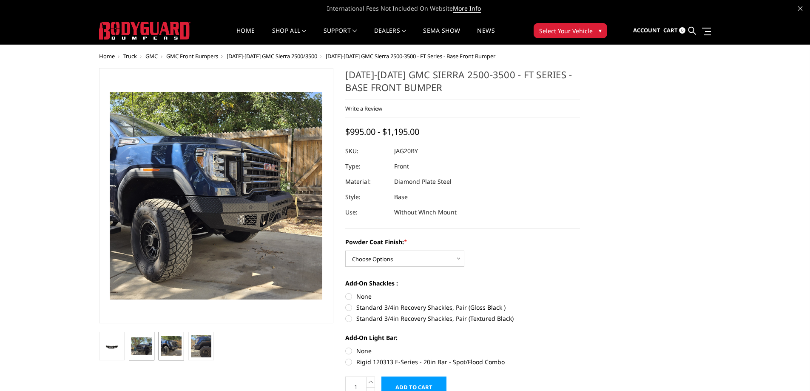
click at [150, 347] on img at bounding box center [141, 345] width 20 height 17
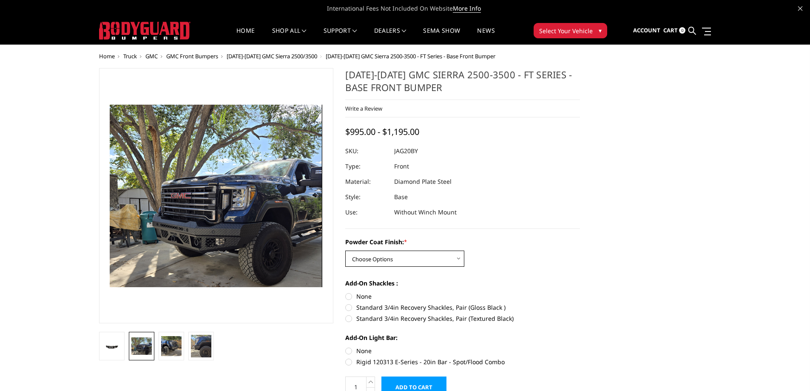
click at [461, 264] on select "Choose Options Bare Metal Gloss Black Powder Coat Textured Black Powder Coat" at bounding box center [404, 259] width 119 height 16
select select "3359"
click at [345, 251] on select "Choose Options Bare Metal Gloss Black Powder Coat Textured Black Powder Coat" at bounding box center [404, 259] width 119 height 16
click at [382, 319] on label "Standard 3/4in Recovery Shackles, Pair (Textured Black)" at bounding box center [462, 318] width 235 height 9
click at [580, 303] on input "Standard 3/4in Recovery Shackles, Pair (Textured Black)" at bounding box center [580, 303] width 0 height 0
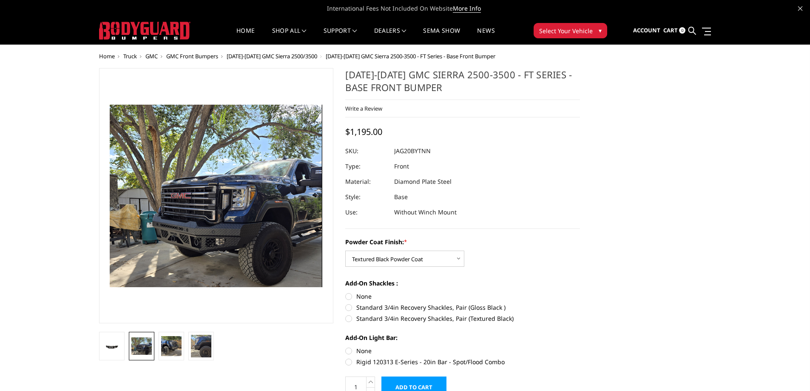
radio input "true"
click at [412, 359] on label "Rigid 120313 E-Series - 20in Bar - Spot/Flood Combo" at bounding box center [462, 361] width 235 height 9
click at [580, 347] on input "Rigid 120313 E-Series - 20in Bar - Spot/Flood Combo" at bounding box center [580, 346] width 0 height 0
radio input "true"
